Goal: Book appointment/travel/reservation

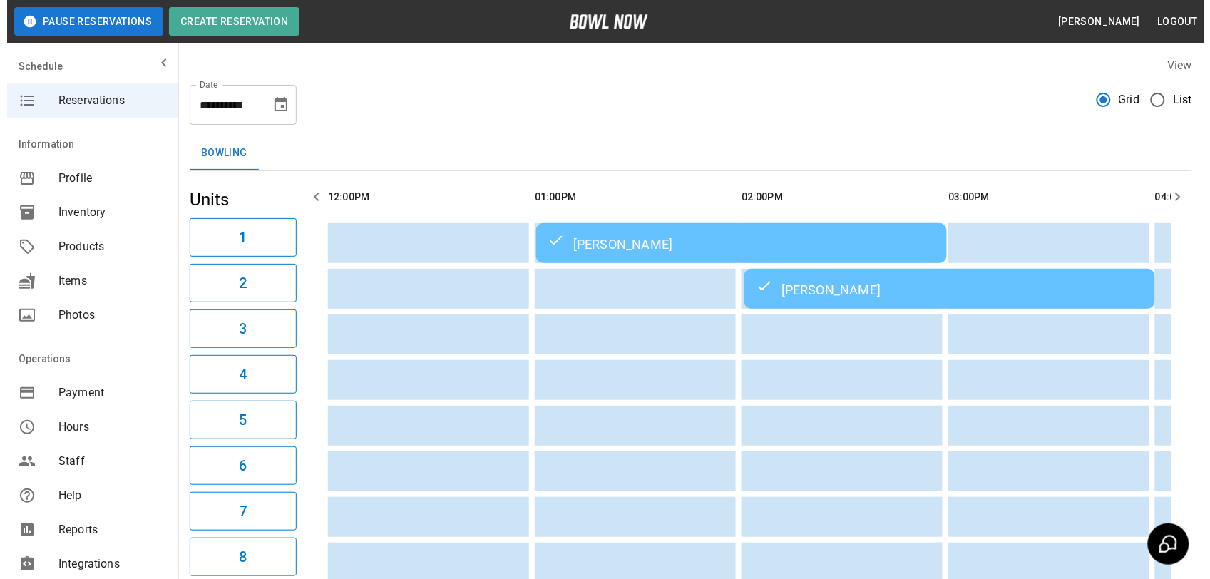
scroll to position [0, 827]
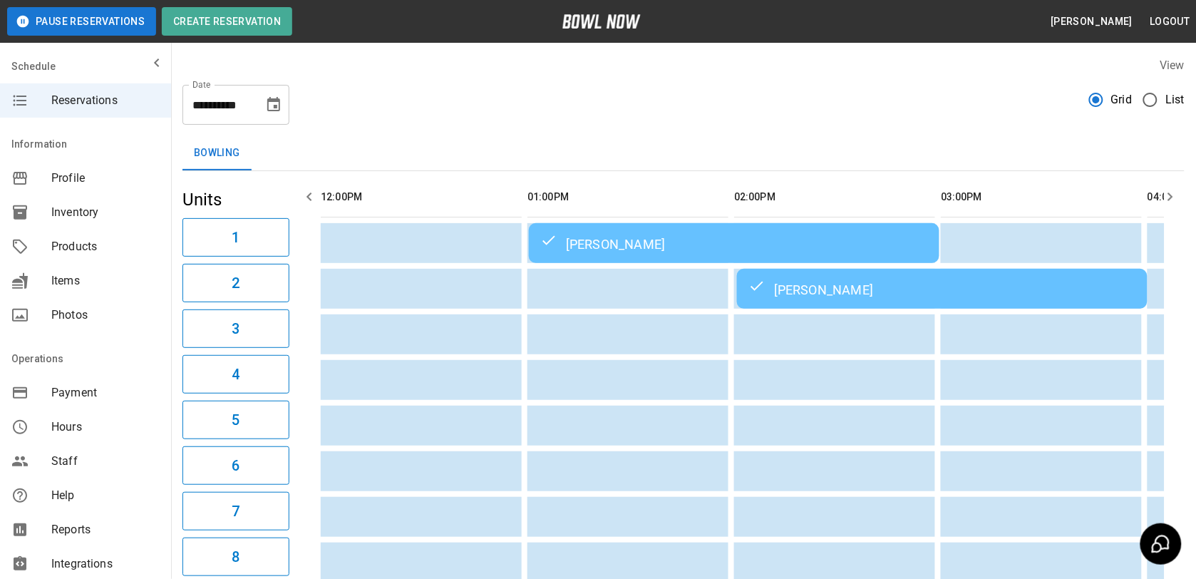
click at [1169, 95] on span "List" at bounding box center [1175, 99] width 19 height 17
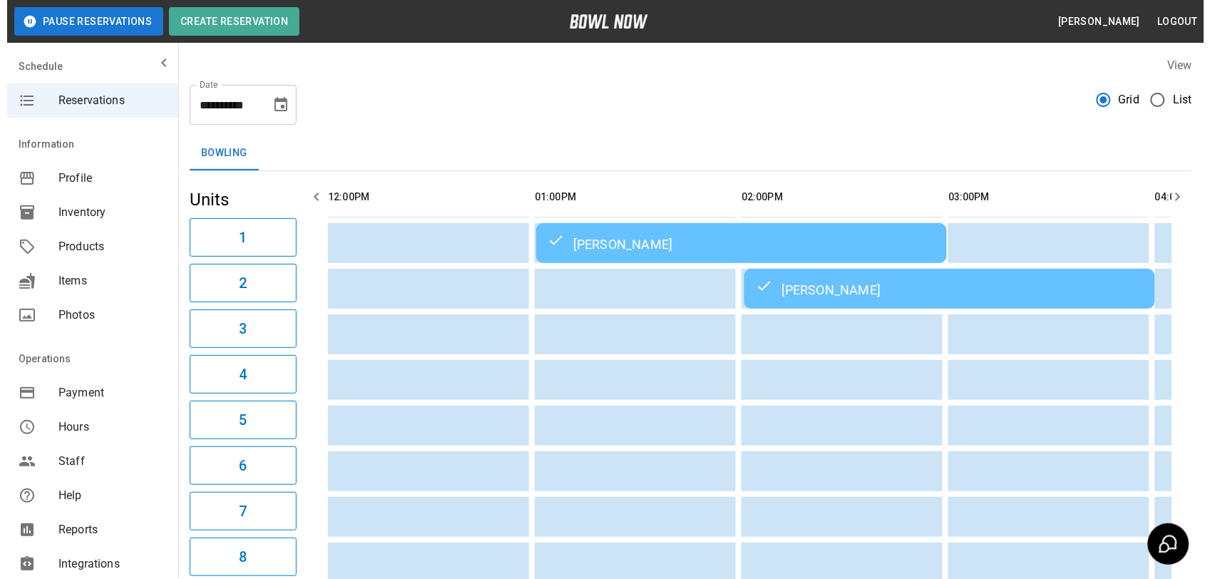
scroll to position [0, 1015]
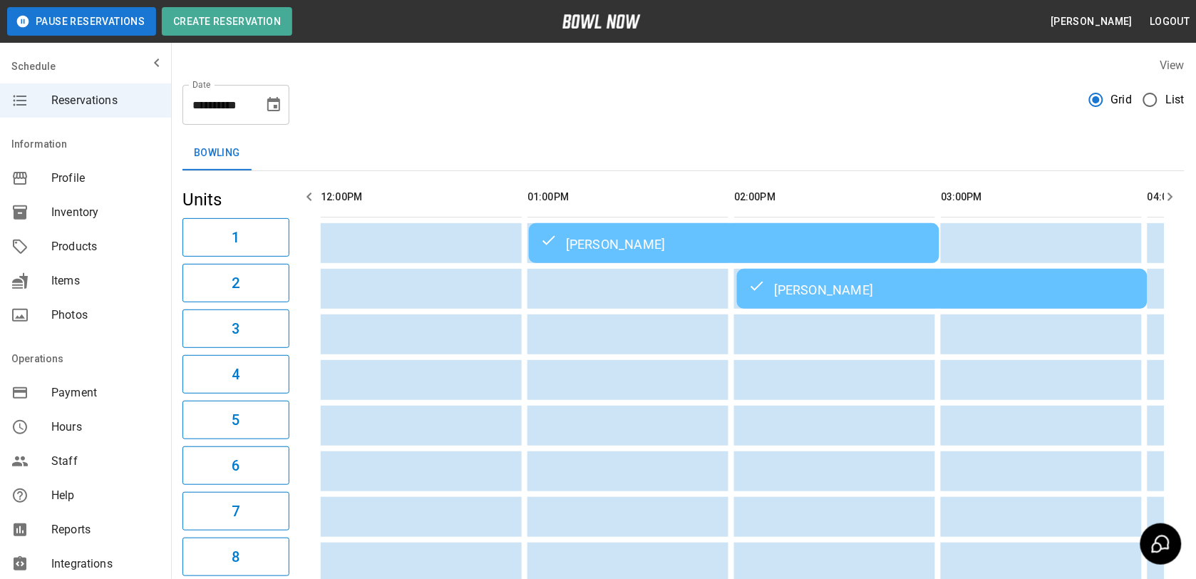
scroll to position [0, 1015]
